Goal: Use online tool/utility: Utilize a website feature to perform a specific function

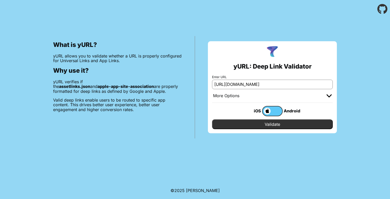
scroll to position [0, 21]
drag, startPoint x: 251, startPoint y: 85, endPoint x: 364, endPoint y: 88, distance: 113.2
click at [364, 88] on div "What is yURL? yURL allows you to validate whether a URL is properly configured …" at bounding box center [195, 78] width 390 height 120
type input "[URL][DOMAIN_NAME]"
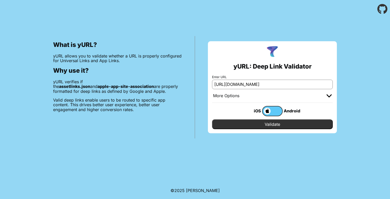
click at [283, 121] on input "Validate" at bounding box center [272, 124] width 121 height 10
click at [279, 124] on input "Validate" at bounding box center [272, 124] width 121 height 10
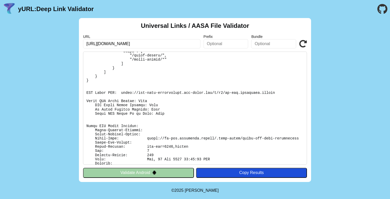
scroll to position [80, 0]
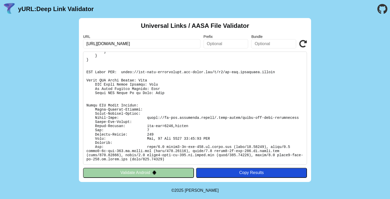
click at [201, 126] on pre at bounding box center [195, 108] width 224 height 113
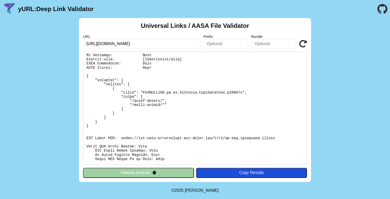
scroll to position [0, 0]
